Goal: Navigation & Orientation: Understand site structure

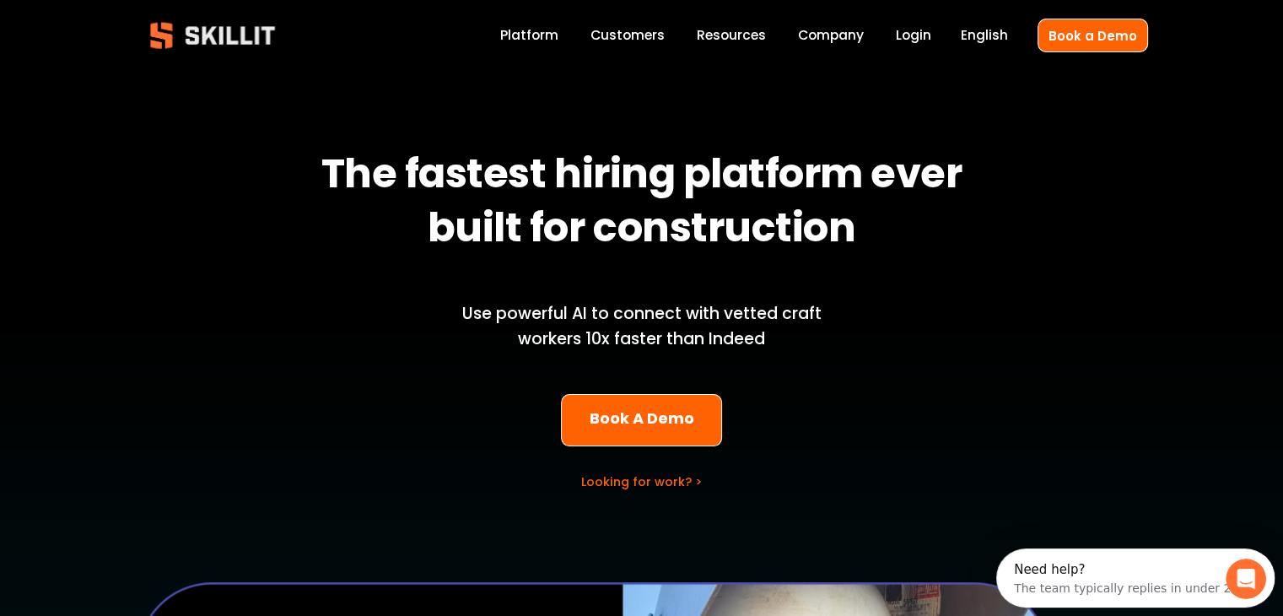
click at [825, 38] on link "Company" at bounding box center [831, 35] width 66 height 23
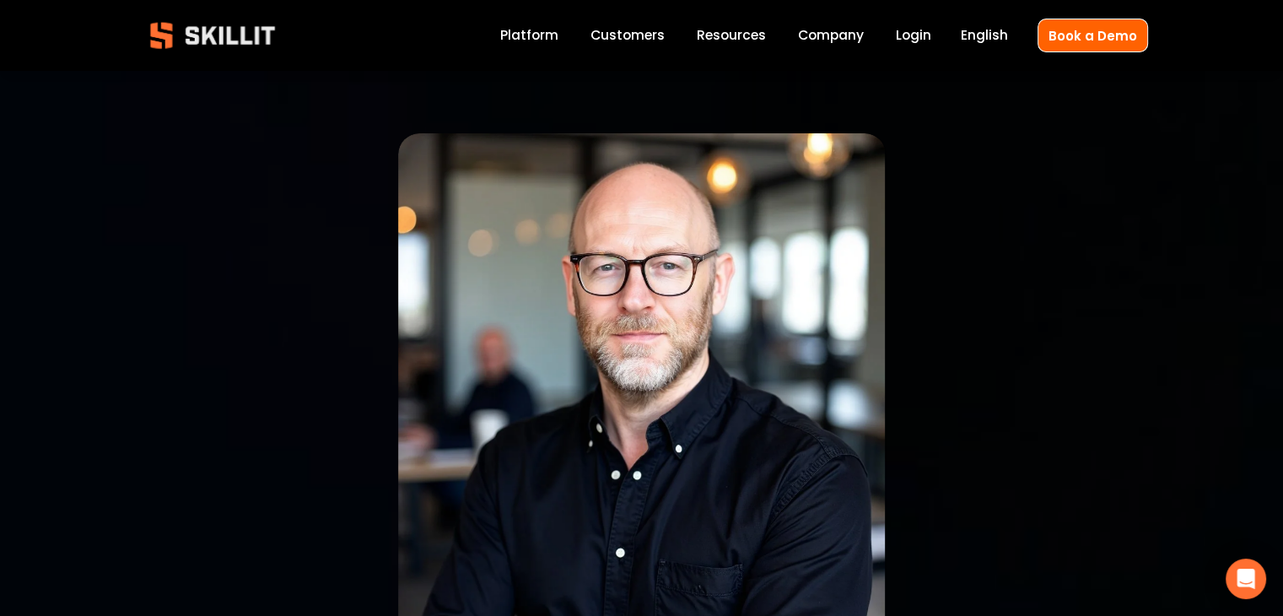
click at [0, 0] on span "Pricing" at bounding box center [0, 0] width 0 height 0
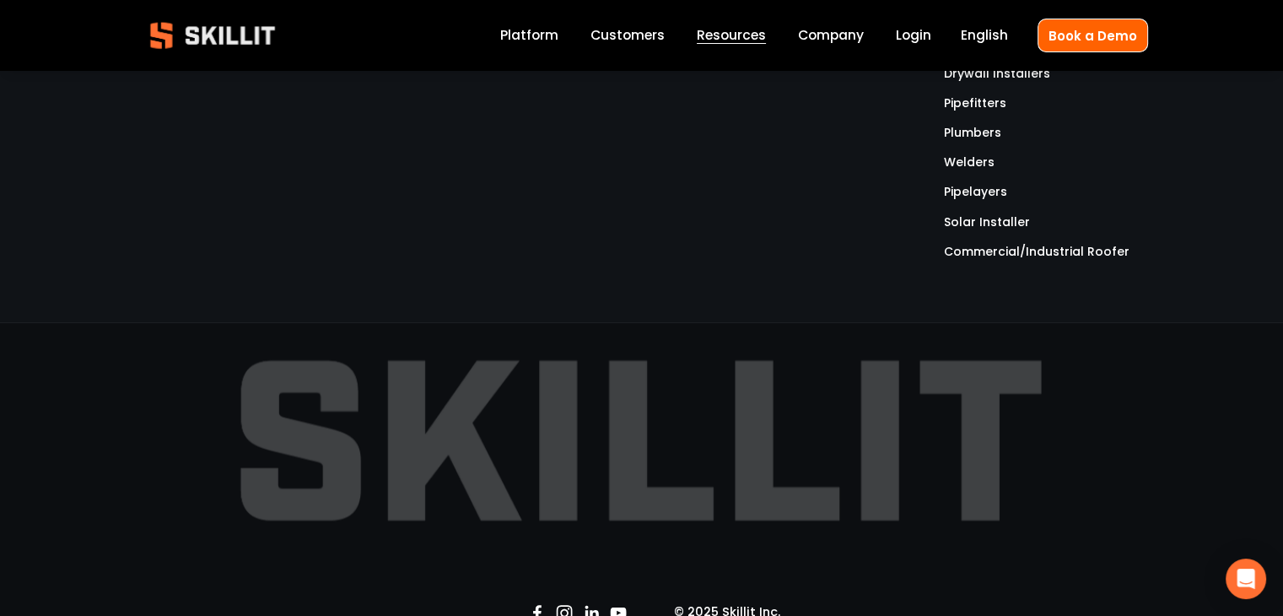
scroll to position [3012, 0]
